Goal: Transaction & Acquisition: Book appointment/travel/reservation

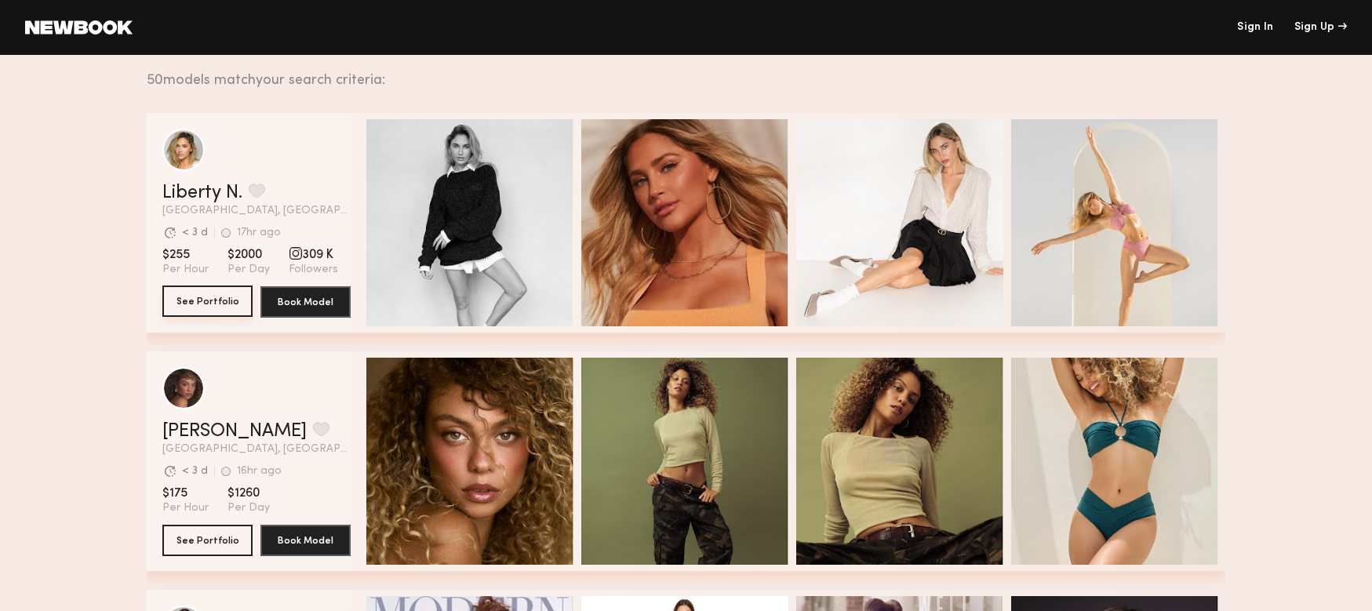
click at [205, 303] on button "See Portfolio" at bounding box center [207, 301] width 90 height 31
click at [255, 190] on button "grid" at bounding box center [257, 191] width 16 height 14
click at [251, 187] on button "grid" at bounding box center [257, 191] width 16 height 14
click at [259, 191] on button "grid" at bounding box center [257, 191] width 16 height 14
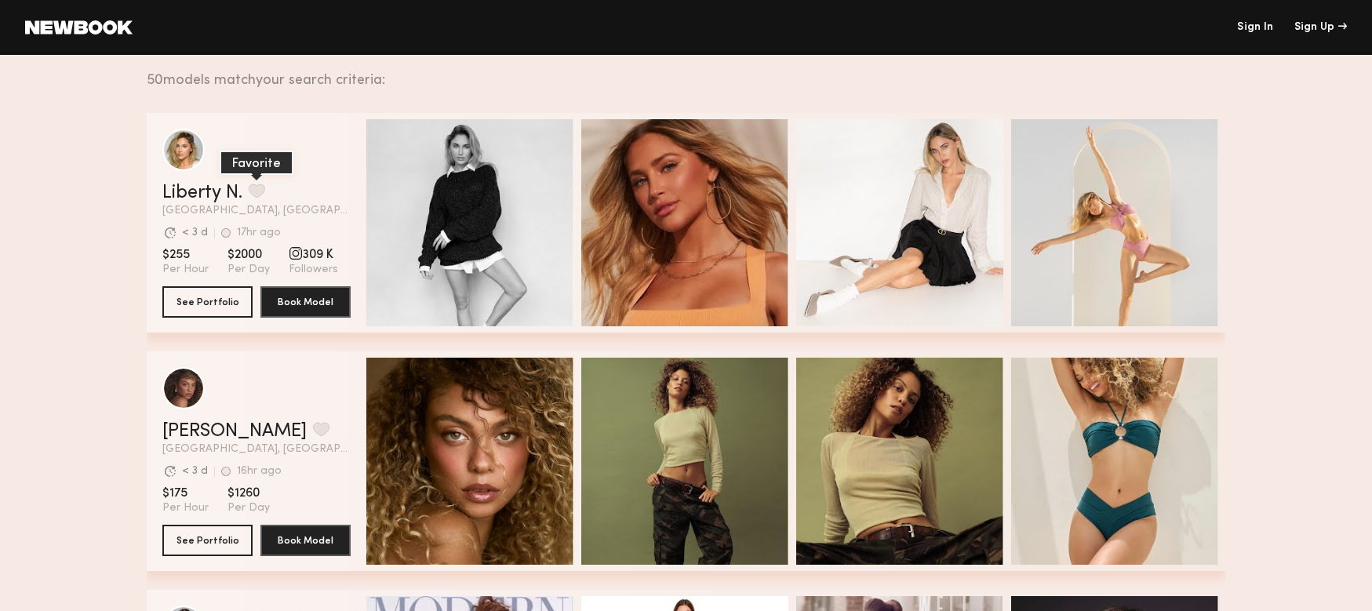
click at [260, 190] on button "grid" at bounding box center [257, 191] width 16 height 14
click at [187, 154] on div "grid" at bounding box center [183, 149] width 42 height 42
click at [257, 192] on button "grid" at bounding box center [257, 191] width 16 height 14
click at [202, 151] on div "grid" at bounding box center [183, 149] width 42 height 42
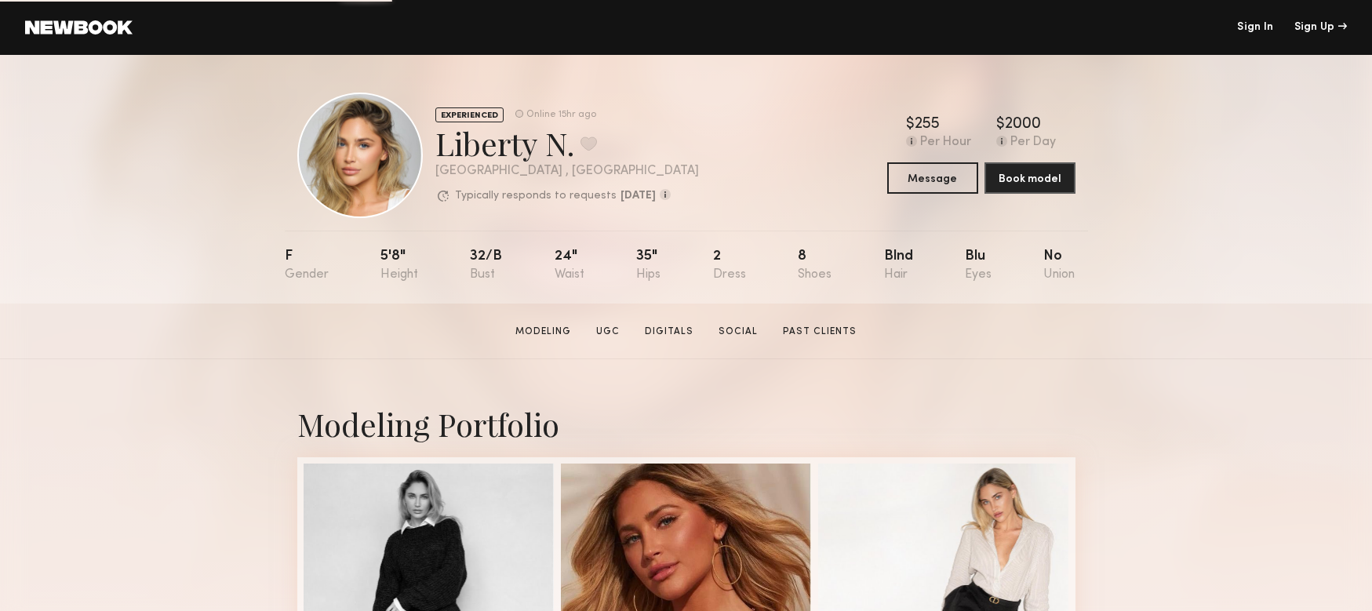
drag, startPoint x: 591, startPoint y: 140, endPoint x: 695, endPoint y: 162, distance: 105.7
click at [591, 141] on button at bounding box center [588, 143] width 16 height 14
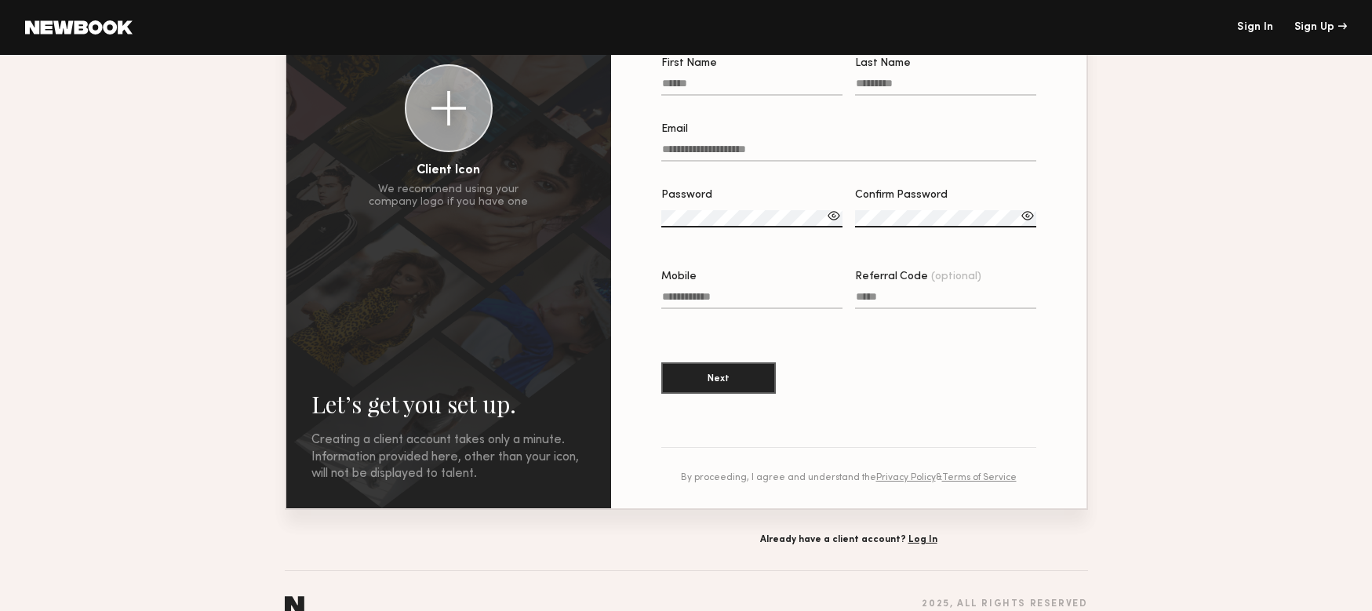
scroll to position [158, 0]
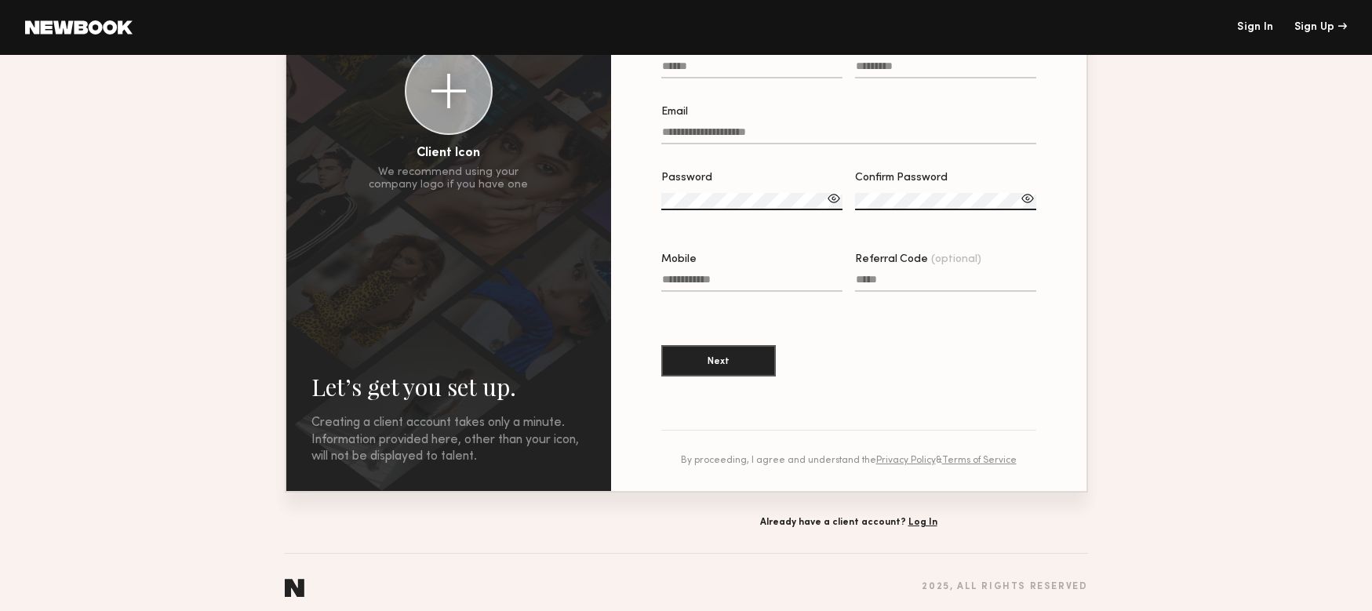
click at [1248, 26] on link "Sign In" at bounding box center [1255, 27] width 36 height 11
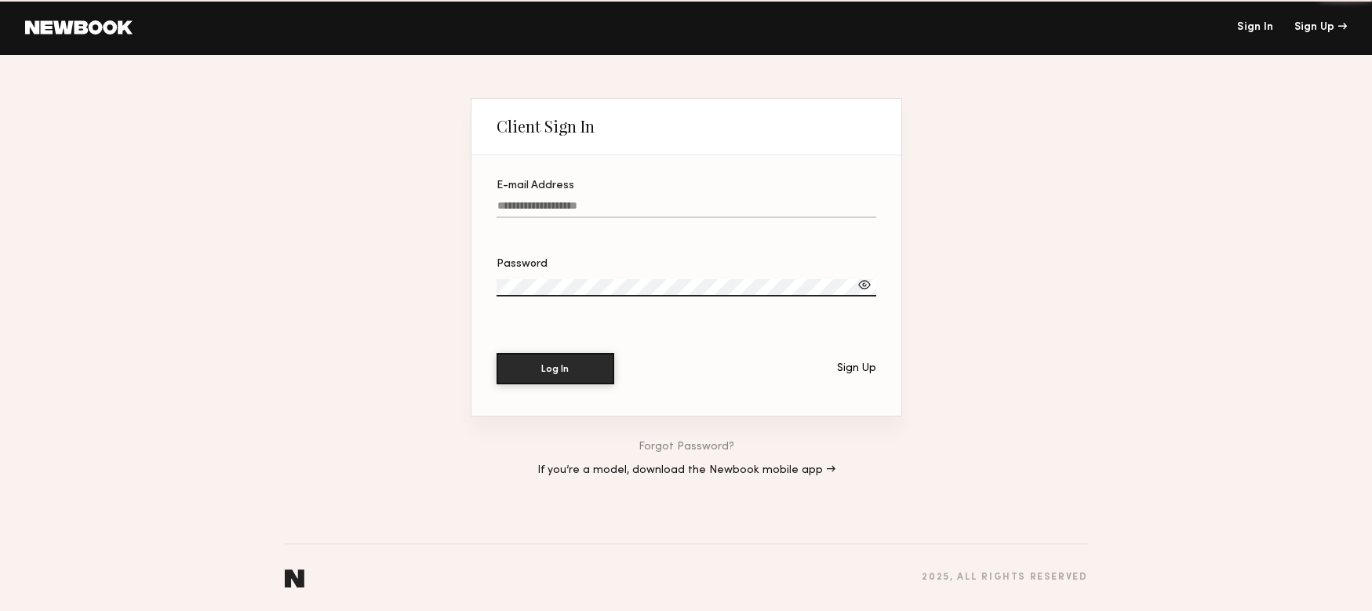
type input "**********"
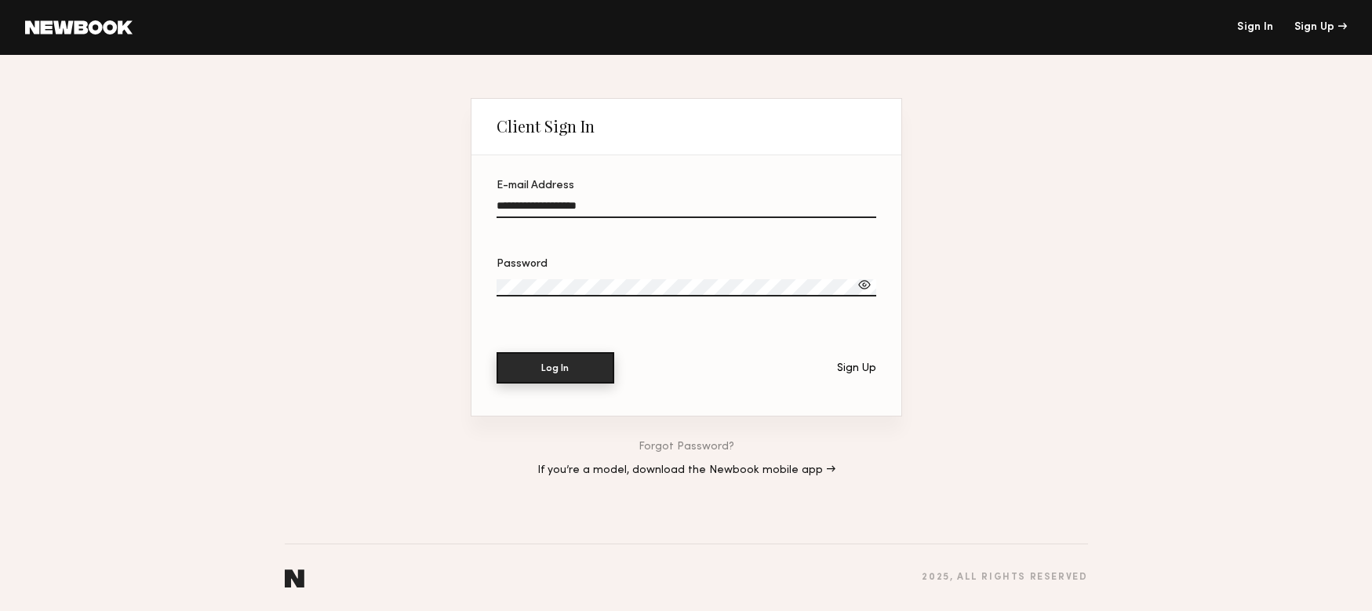
click at [569, 368] on button "Log In" at bounding box center [555, 367] width 118 height 31
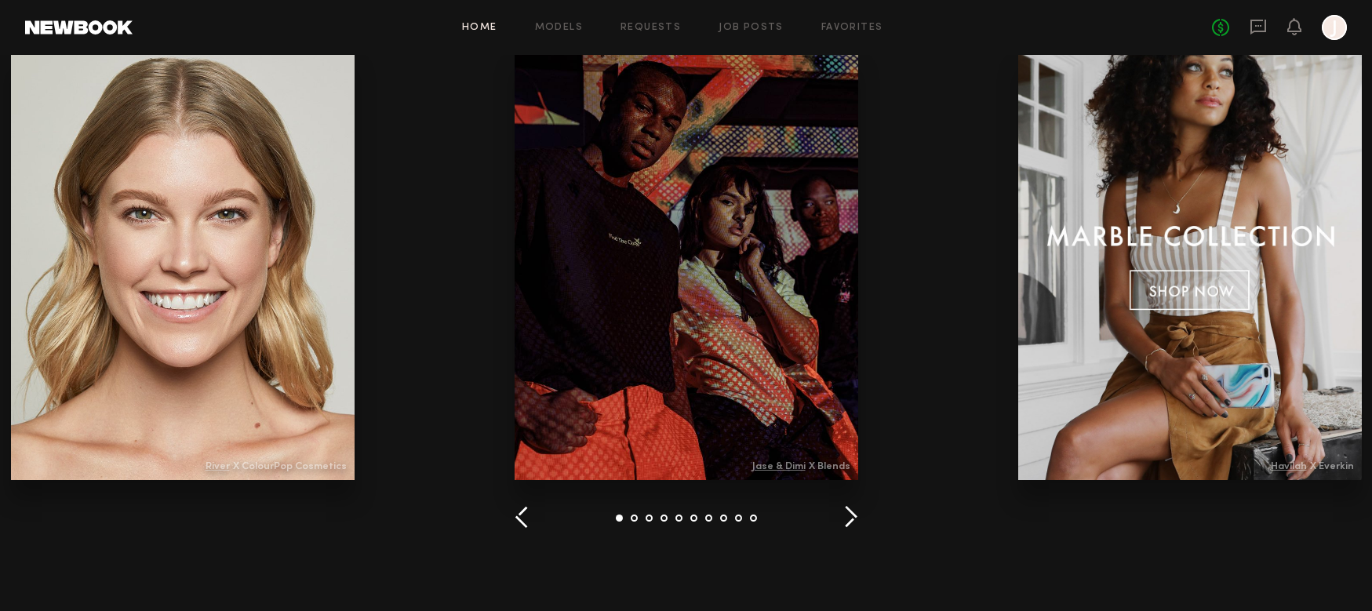
scroll to position [1853, 0]
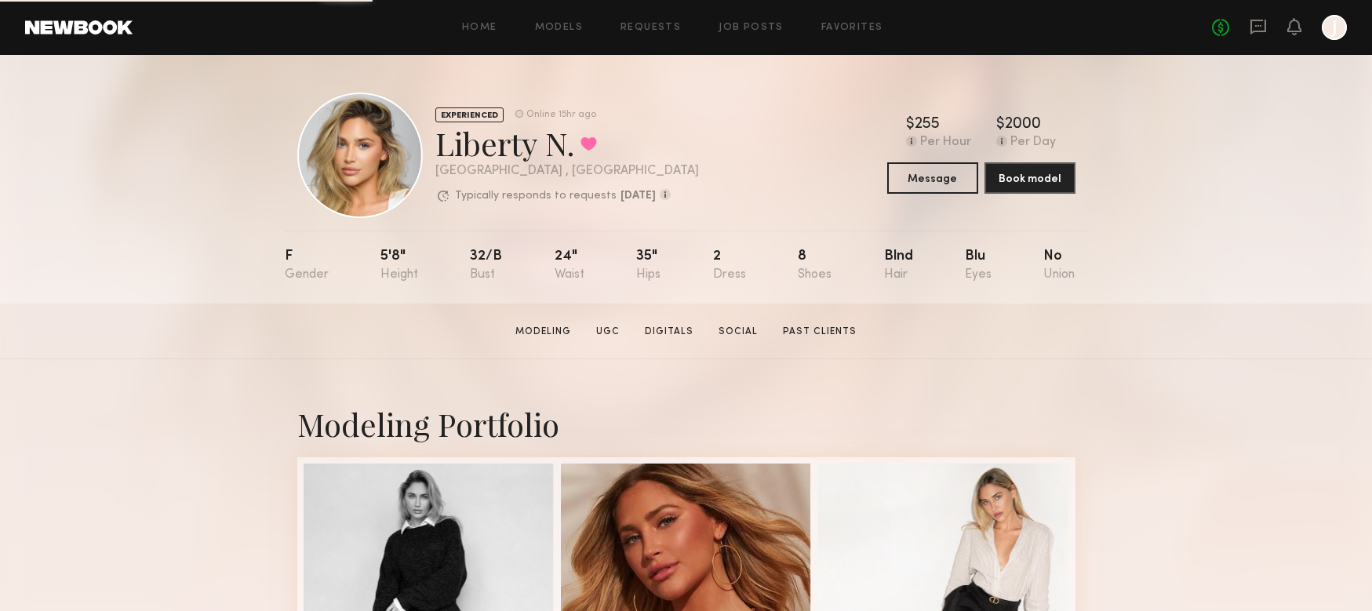
click at [1202, 286] on div "EXPERIENCED Online 15hr ago Liberty N. Favorited Los Angeles , CA Typically res…" at bounding box center [686, 179] width 1372 height 249
